Goal: Transaction & Acquisition: Subscribe to service/newsletter

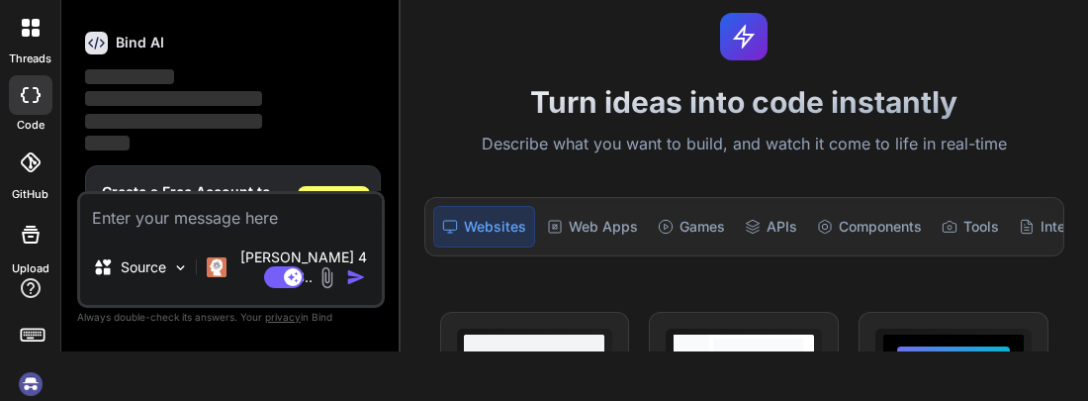
scroll to position [66, 0]
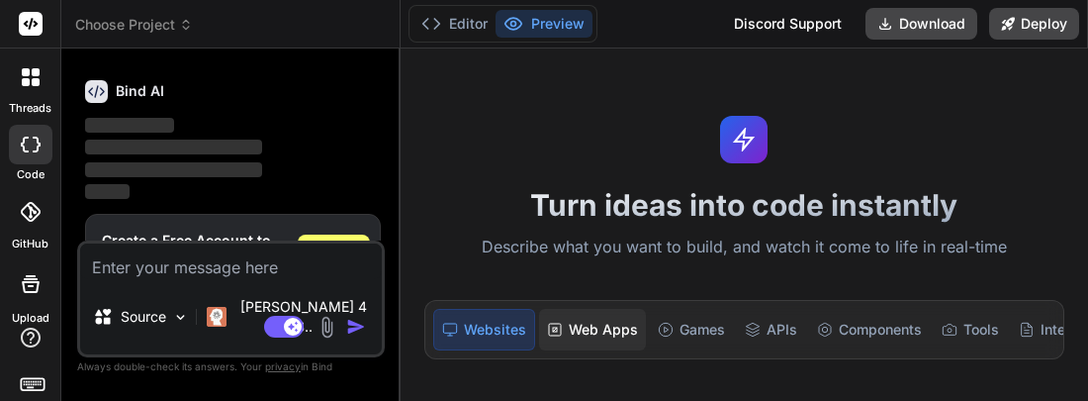
click at [607, 328] on div "Web Apps" at bounding box center [592, 330] width 107 height 42
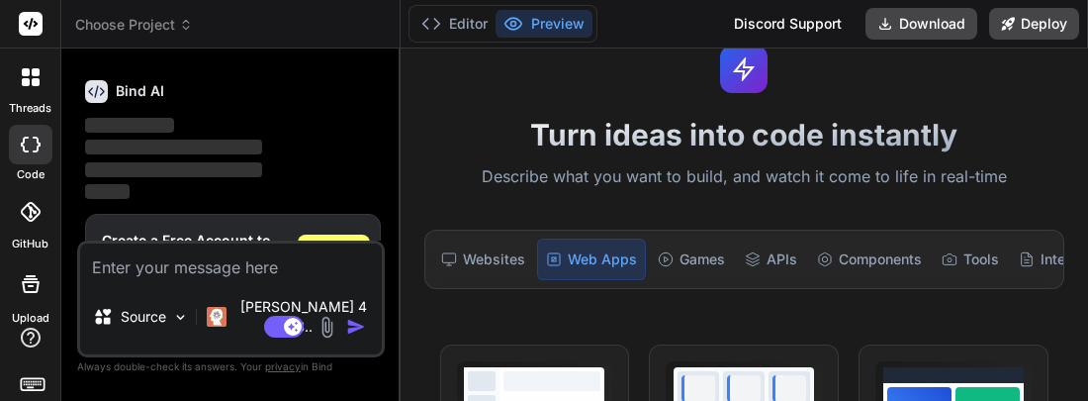
scroll to position [47, 0]
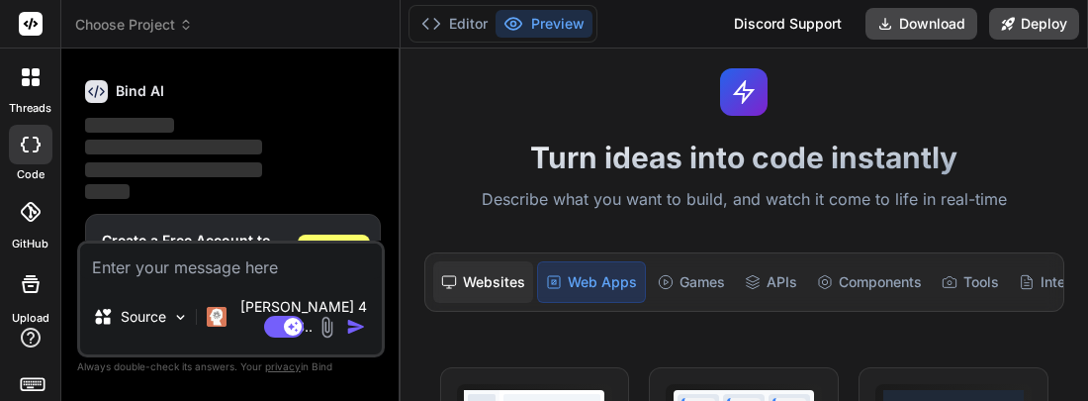
click at [508, 274] on div "Websites" at bounding box center [483, 282] width 100 height 42
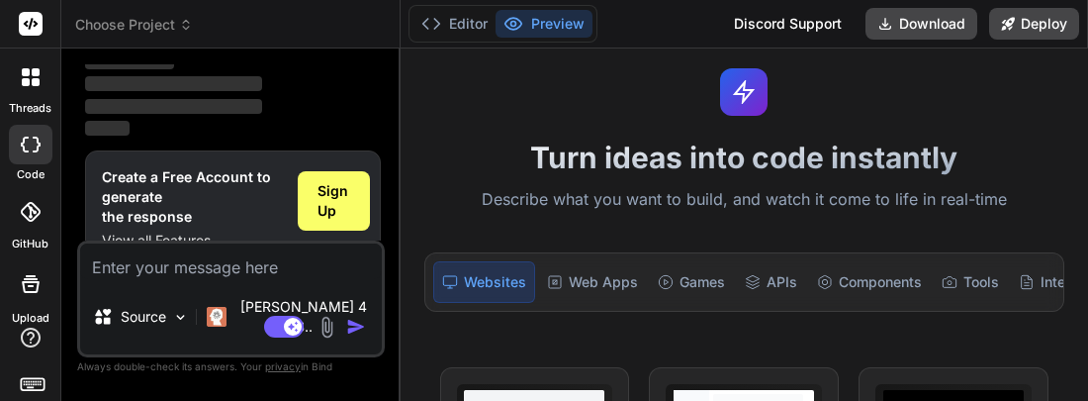
scroll to position [139, 0]
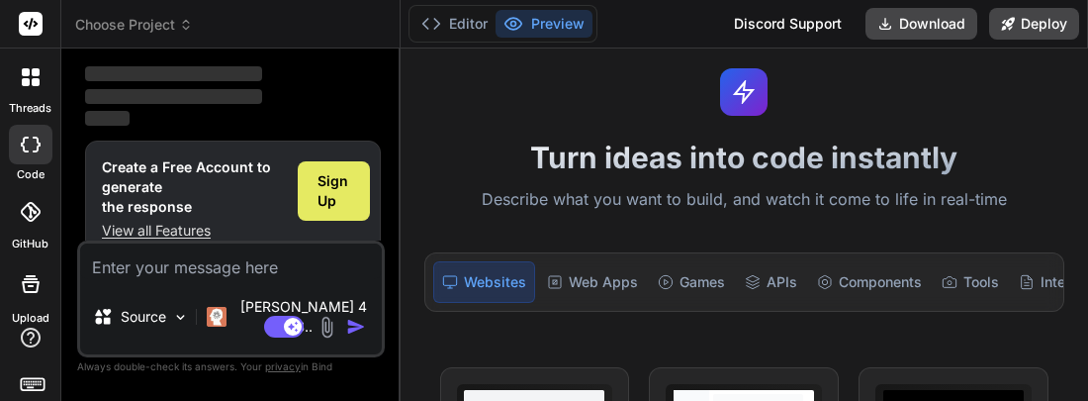
click at [336, 199] on span "Sign Up" at bounding box center [334, 191] width 33 height 40
type textarea "x"
click at [340, 175] on span "Sign Up" at bounding box center [334, 191] width 33 height 40
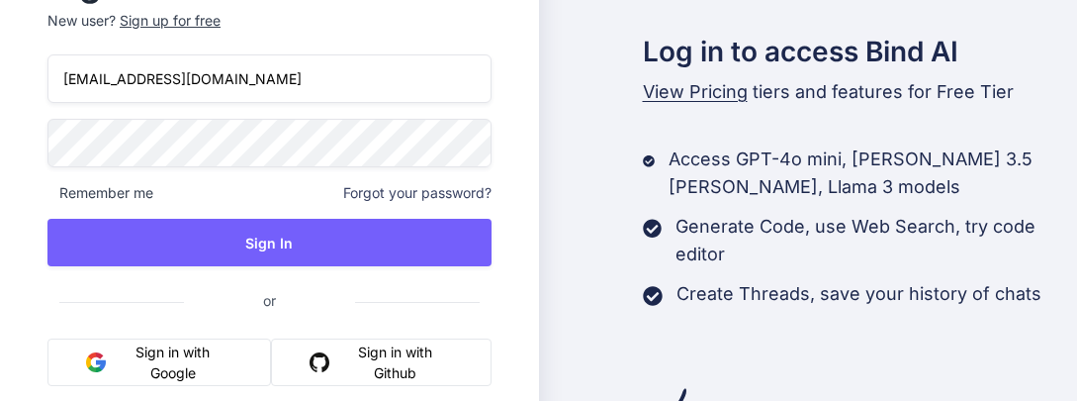
click at [194, 348] on button "Sign in with Google" at bounding box center [159, 361] width 224 height 47
click at [215, 366] on button "Sign in with Google" at bounding box center [159, 361] width 224 height 47
click at [245, 91] on input "ryanw1230@outlook.com" at bounding box center [269, 78] width 444 height 48
click at [135, 80] on input "ryanw1230@outlook.com" at bounding box center [269, 78] width 444 height 48
type input "ryanwhln7250@outlook.com"
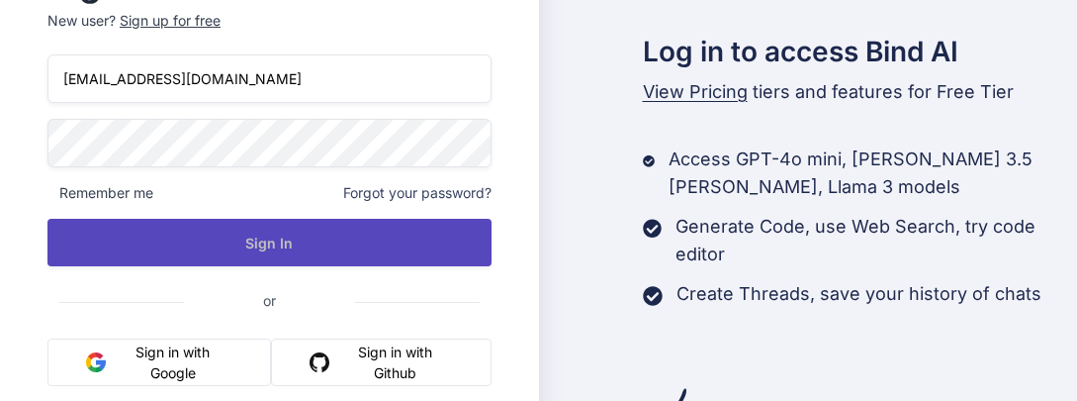
click at [239, 243] on button "Sign In" at bounding box center [269, 242] width 444 height 47
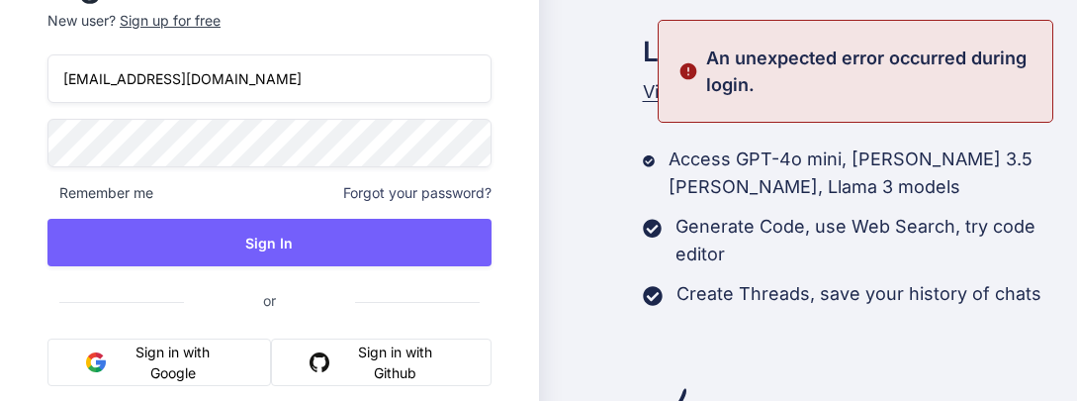
click at [163, 15] on div "Sign up for free" at bounding box center [170, 21] width 101 height 20
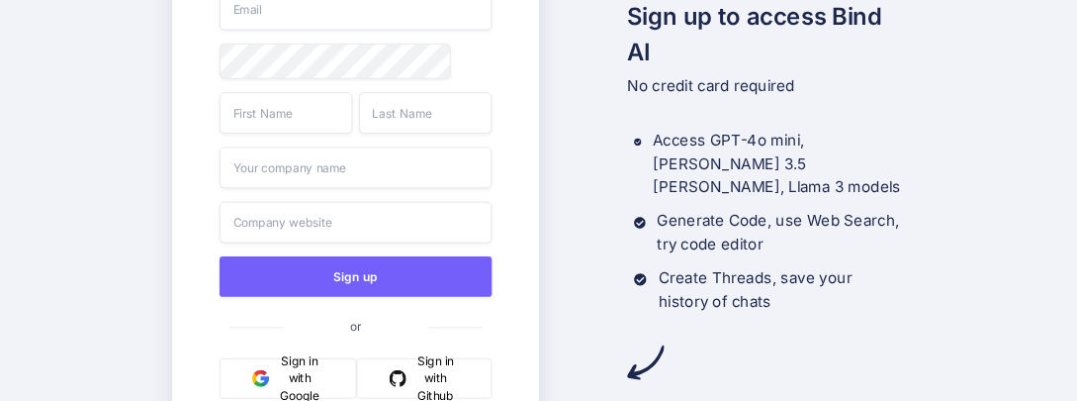
click at [355, 13] on input "email" at bounding box center [356, 10] width 272 height 42
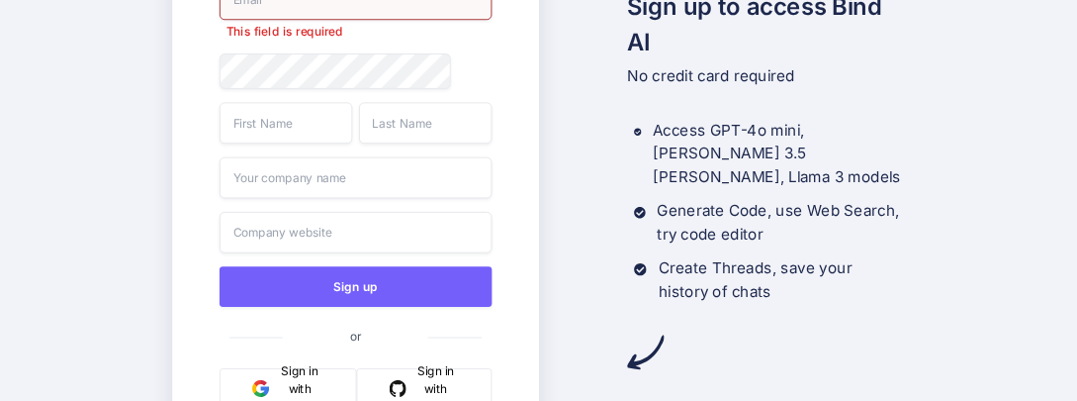
click at [431, 19] on div "This field is required" at bounding box center [356, 9] width 272 height 61
click at [252, 15] on input "email" at bounding box center [356, 0] width 272 height 42
type input "ryanwhln7250@outlook.com"
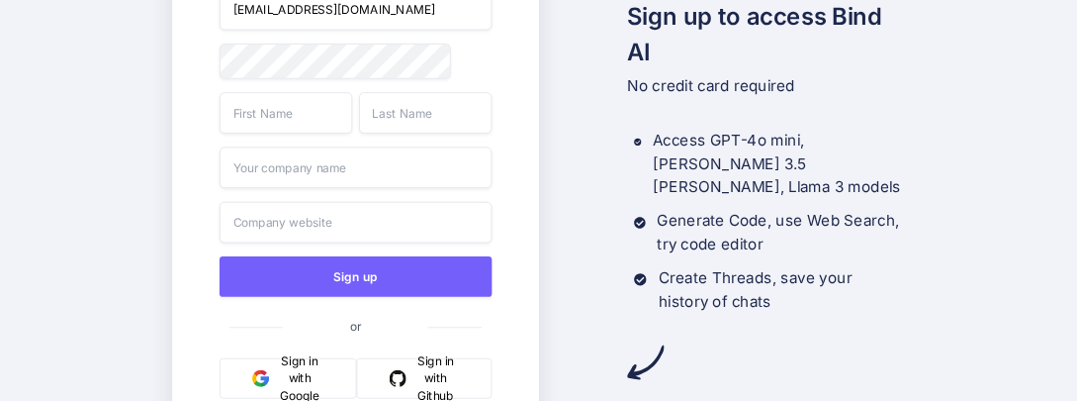
click at [247, 120] on input "text" at bounding box center [286, 113] width 133 height 42
type input "Ryan"
click at [399, 127] on input "text" at bounding box center [425, 113] width 133 height 42
type input "Whalen"
click at [402, 160] on input "text" at bounding box center [356, 167] width 272 height 42
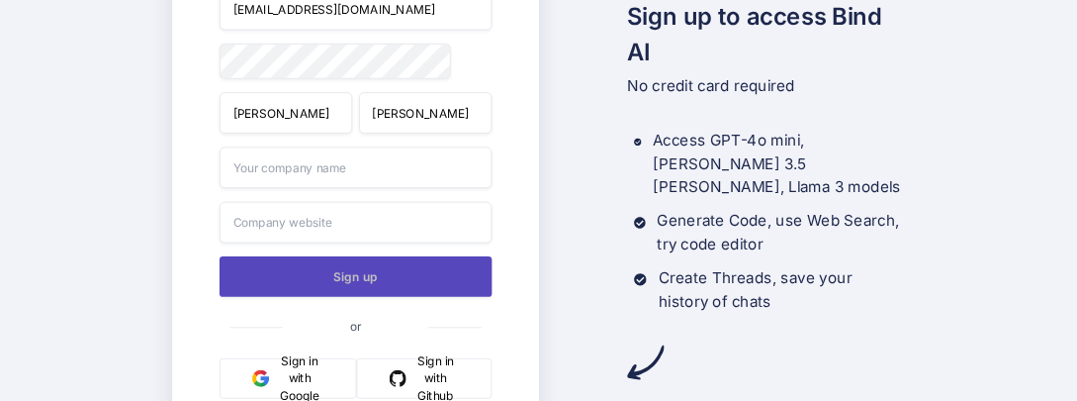
click at [406, 282] on button "Sign up" at bounding box center [356, 276] width 272 height 41
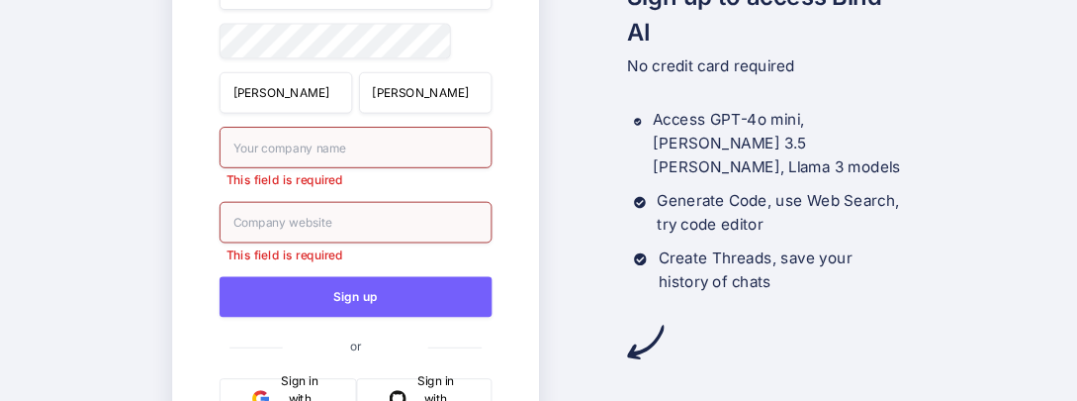
click at [373, 148] on input "text" at bounding box center [356, 148] width 272 height 42
type input "NA"
click at [391, 232] on input "text" at bounding box center [356, 223] width 272 height 42
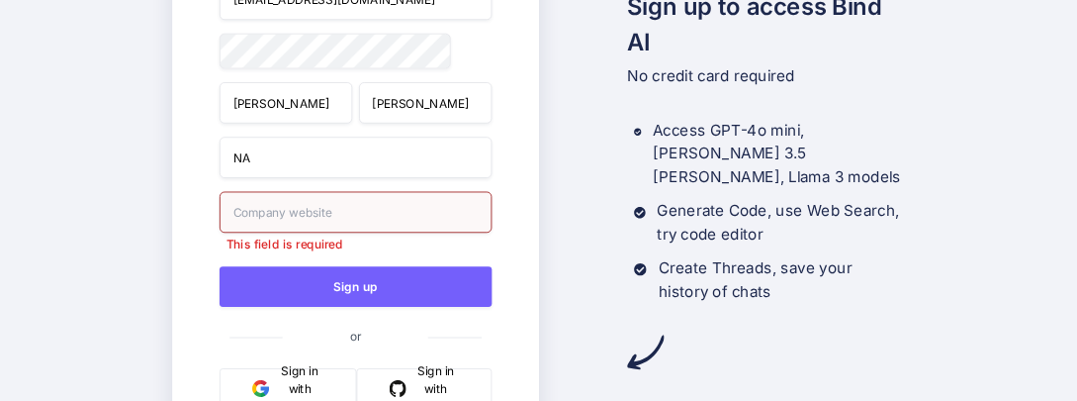
click at [382, 216] on input "text" at bounding box center [356, 212] width 272 height 42
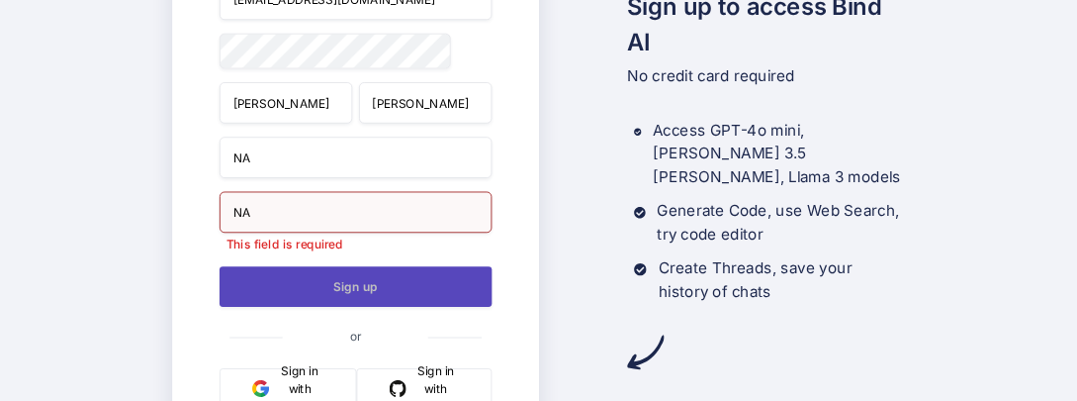
type input "N"
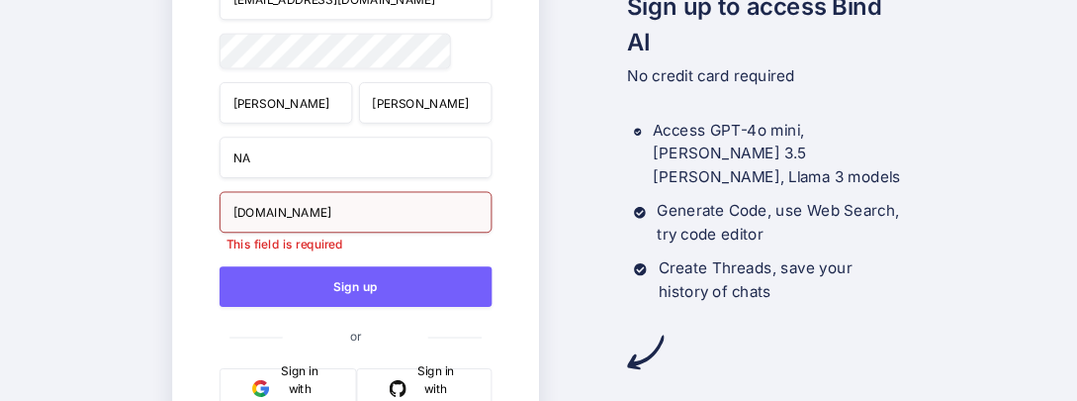
type input "Sabertooth.com"
click at [375, 158] on input "NA" at bounding box center [356, 158] width 272 height 42
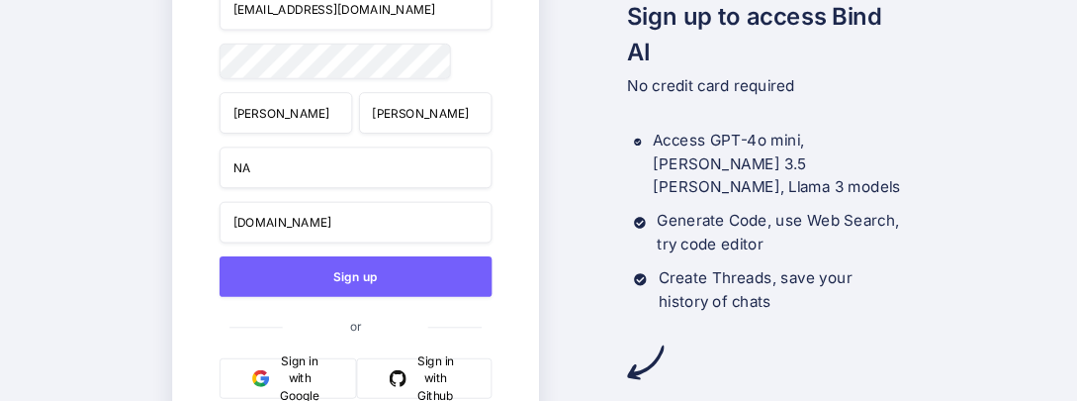
type input "N"
click at [231, 171] on input "Sabertooth Clan" at bounding box center [356, 167] width 272 height 42
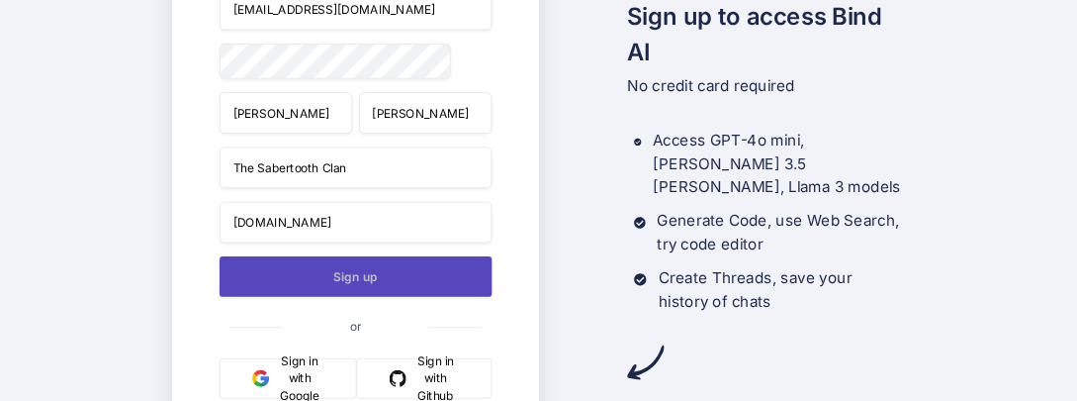
type input "The Sabertooth Clan"
click at [308, 281] on button "Sign up" at bounding box center [356, 276] width 272 height 41
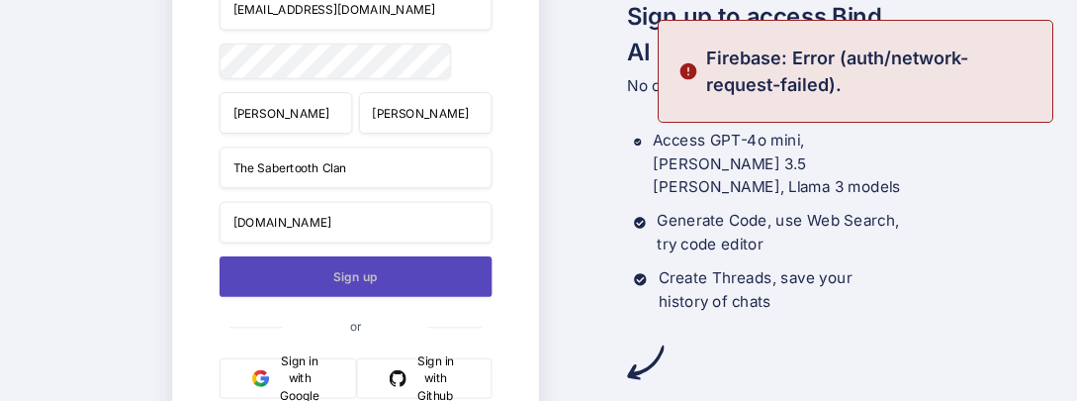
click at [308, 282] on button "Sign up" at bounding box center [356, 276] width 272 height 41
click at [315, 263] on button "Sign up" at bounding box center [356, 276] width 272 height 41
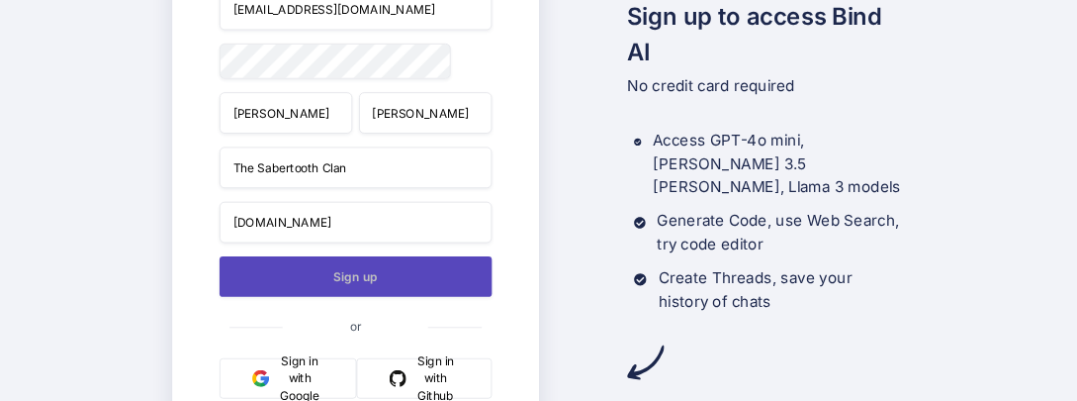
click at [315, 269] on button "Sign up" at bounding box center [356, 276] width 272 height 41
click at [345, 274] on button "Sign up" at bounding box center [356, 276] width 272 height 41
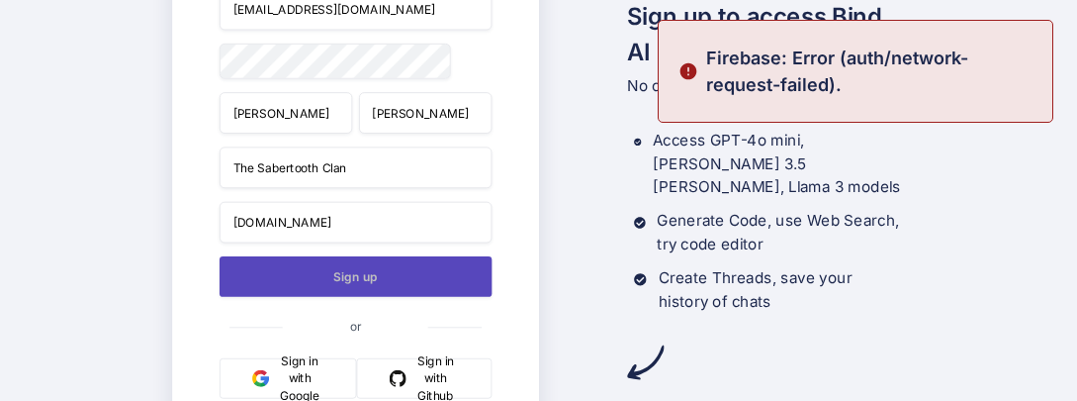
click at [345, 274] on button "Sign up" at bounding box center [356, 276] width 272 height 41
click at [345, 274] on button "Signing up..." at bounding box center [356, 276] width 272 height 41
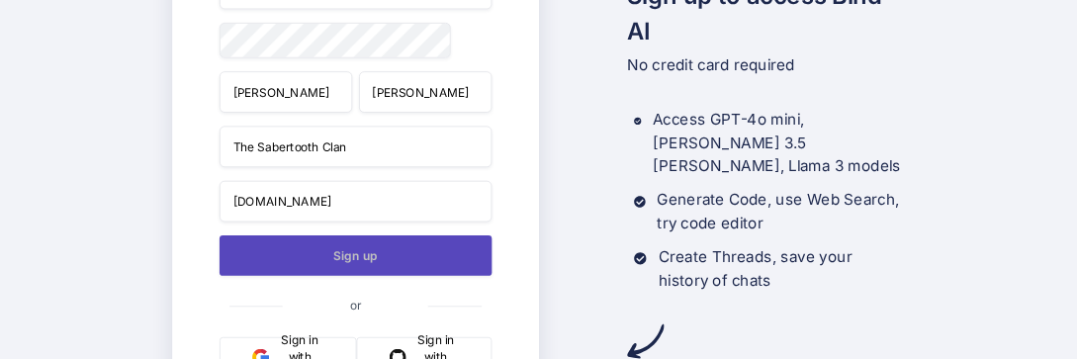
click at [464, 264] on button "Sign up" at bounding box center [356, 255] width 272 height 41
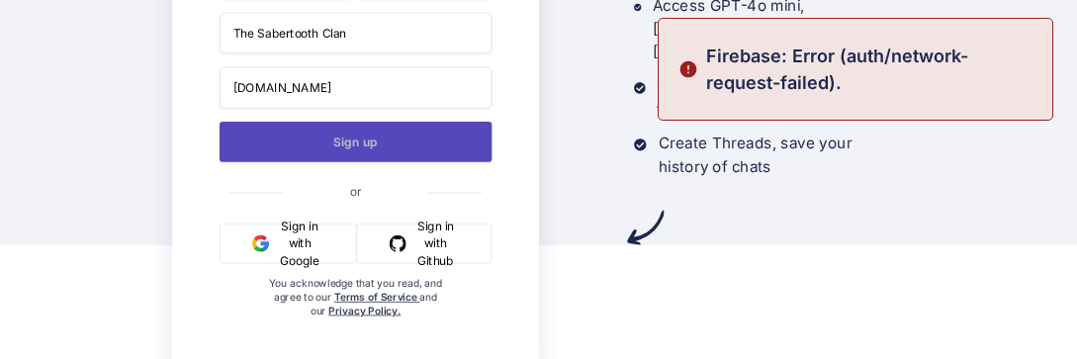
scroll to position [129, 0]
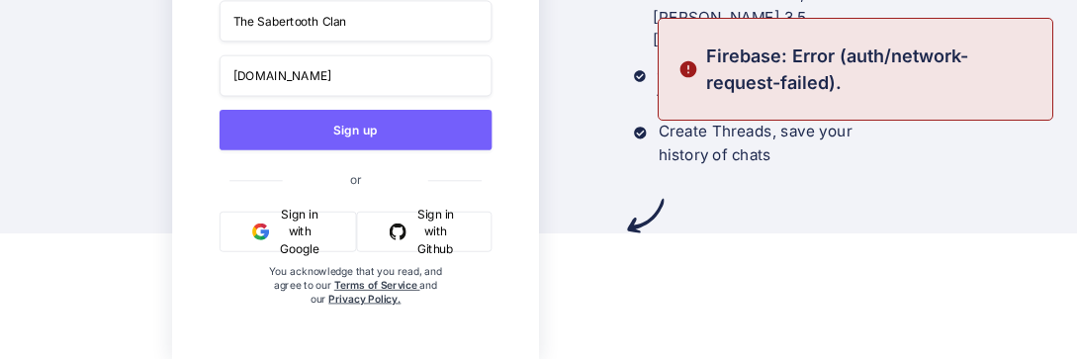
click at [325, 233] on button "Sign in with Google" at bounding box center [288, 232] width 137 height 41
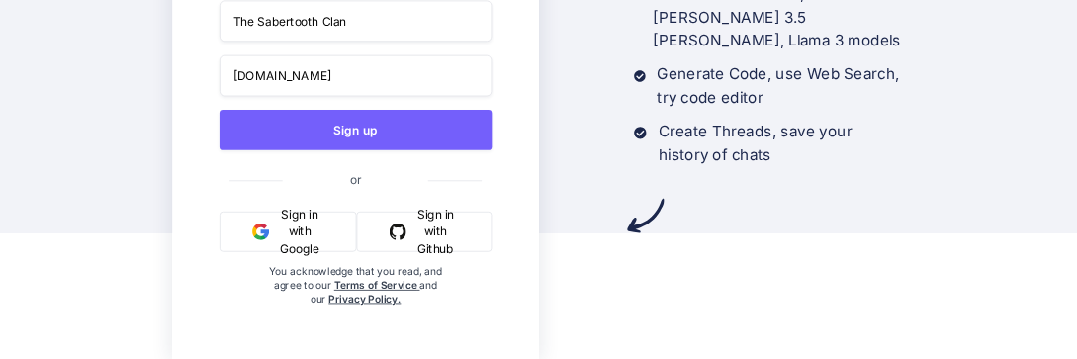
scroll to position [0, 0]
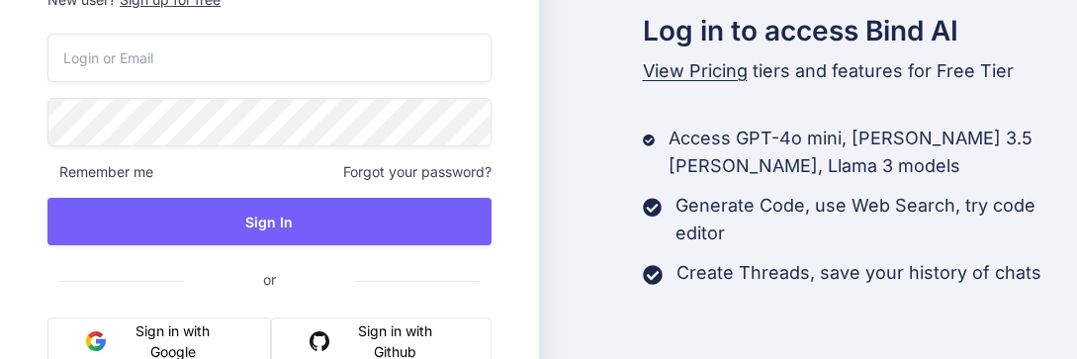
type input "ryanwhln7250@outlook.com"
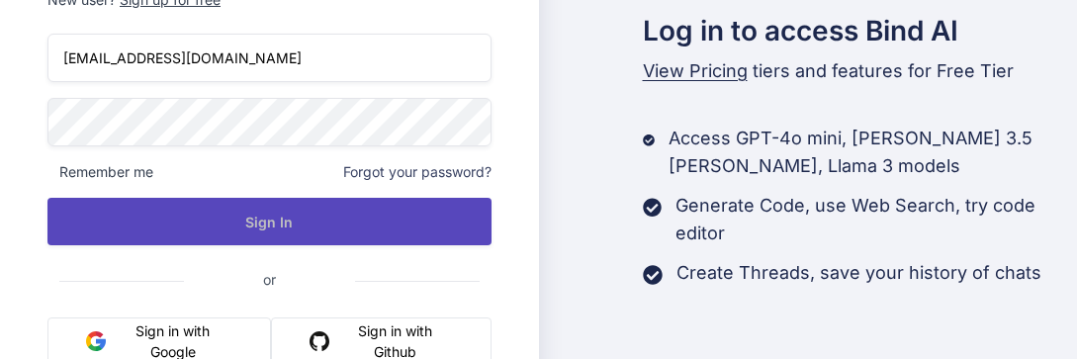
click at [338, 216] on button "Sign In" at bounding box center [269, 221] width 444 height 47
click at [267, 215] on button "Sign In" at bounding box center [269, 221] width 444 height 47
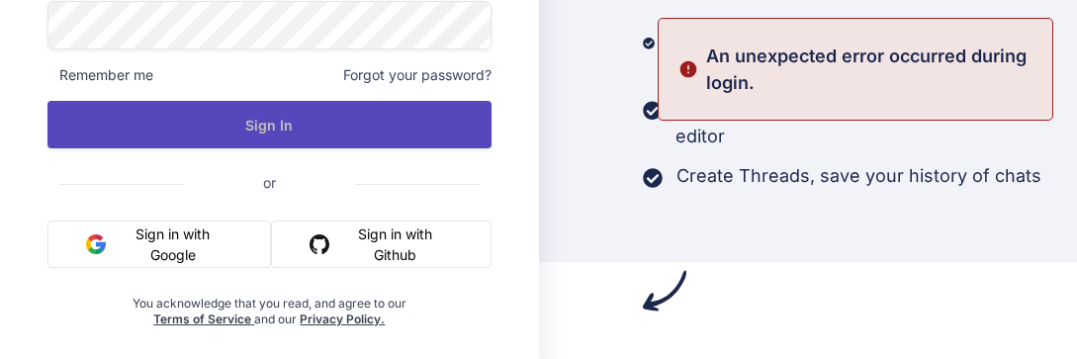
scroll to position [113, 0]
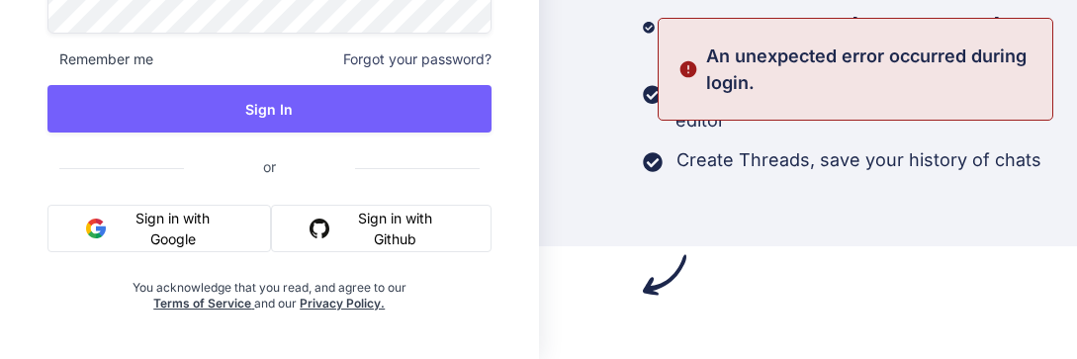
click at [218, 218] on button "Sign in with Google" at bounding box center [159, 228] width 224 height 47
